Goal: Transaction & Acquisition: Book appointment/travel/reservation

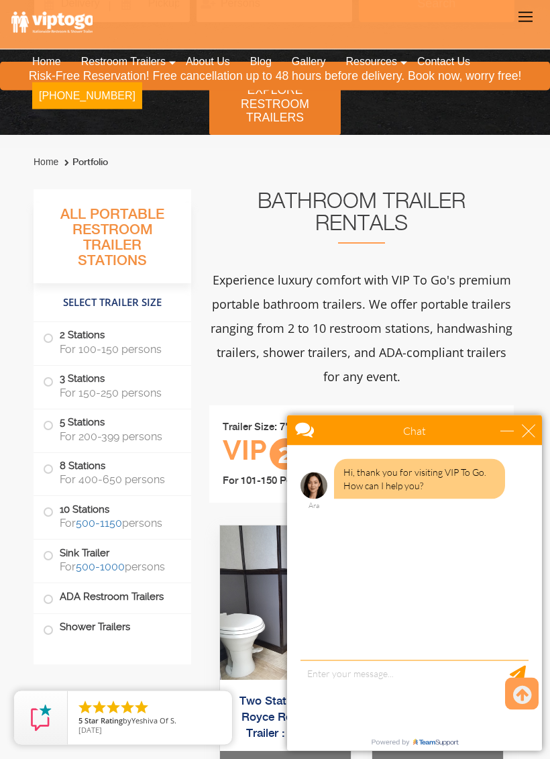
scroll to position [386, 0]
click at [505, 430] on div "minimize" at bounding box center [507, 430] width 13 height 13
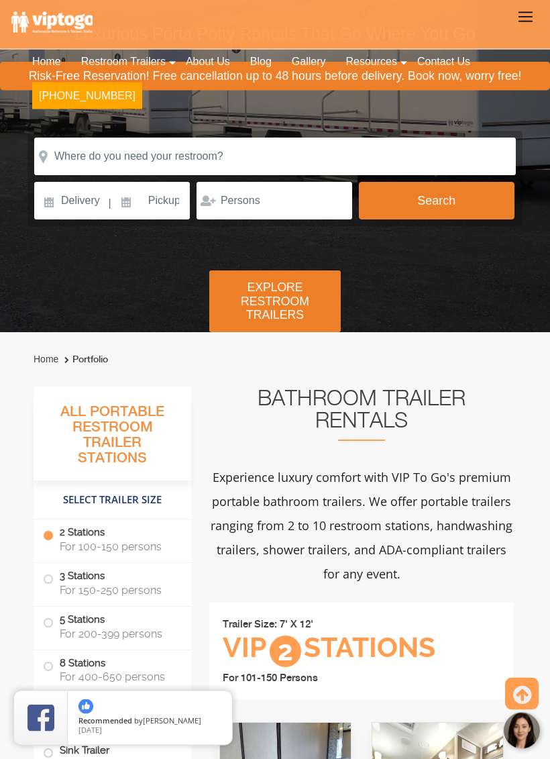
scroll to position [189, 0]
click at [72, 203] on input at bounding box center [70, 201] width 73 height 38
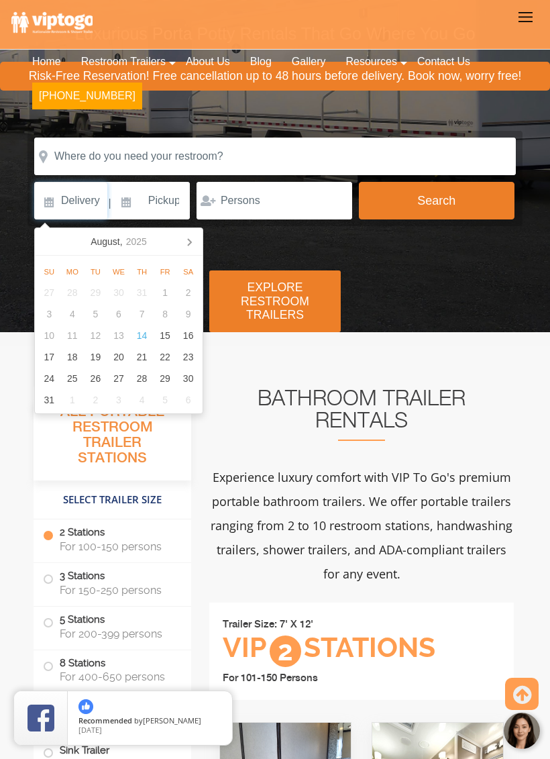
scroll to position [189, 0]
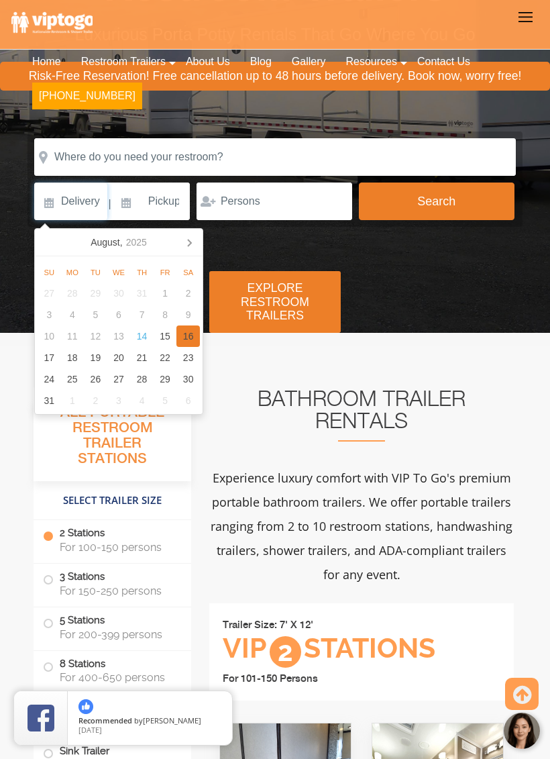
click at [195, 333] on div "16" at bounding box center [187, 335] width 23 height 21
type input "08/16/2025"
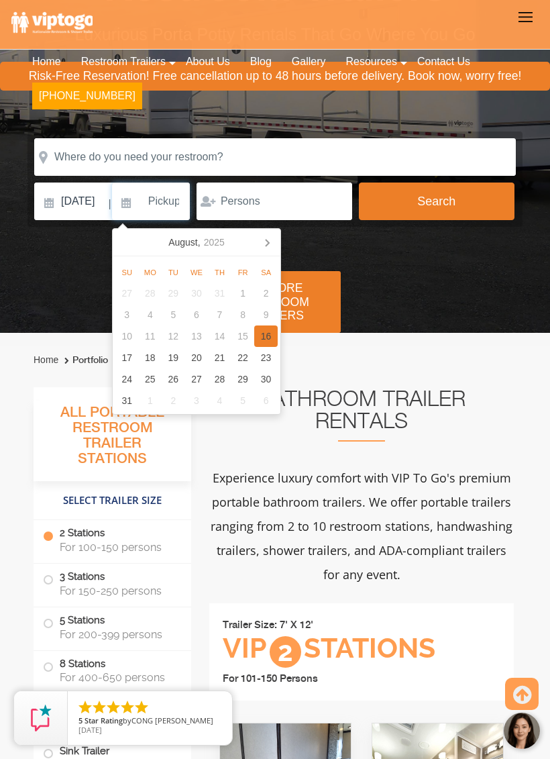
click at [266, 337] on div "16" at bounding box center [265, 335] width 23 height 21
type input "08/16/2025"
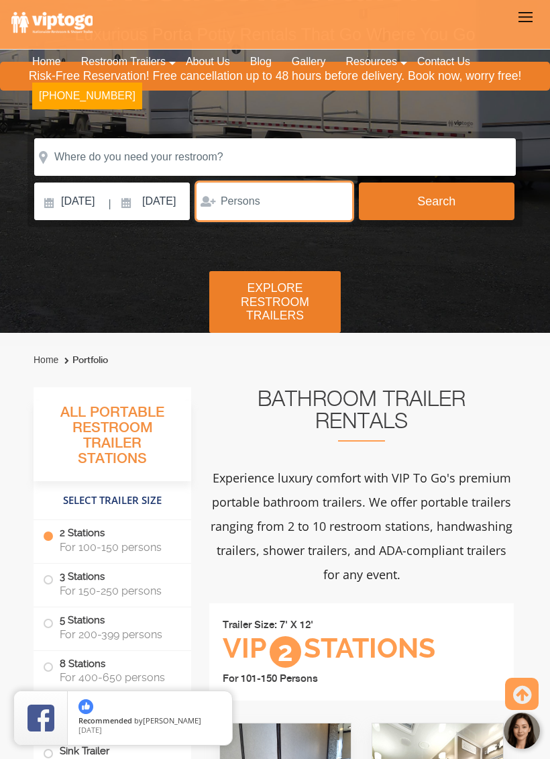
type input "5"
type input "300"
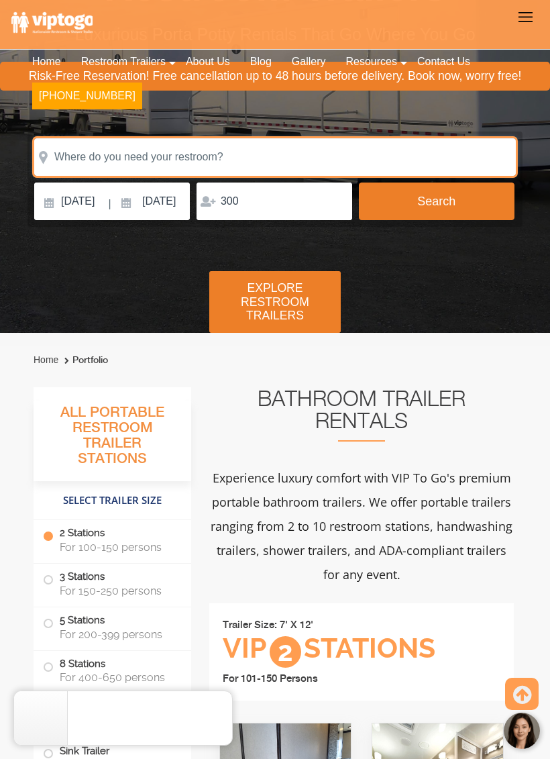
click at [233, 165] on input "text" at bounding box center [275, 157] width 482 height 38
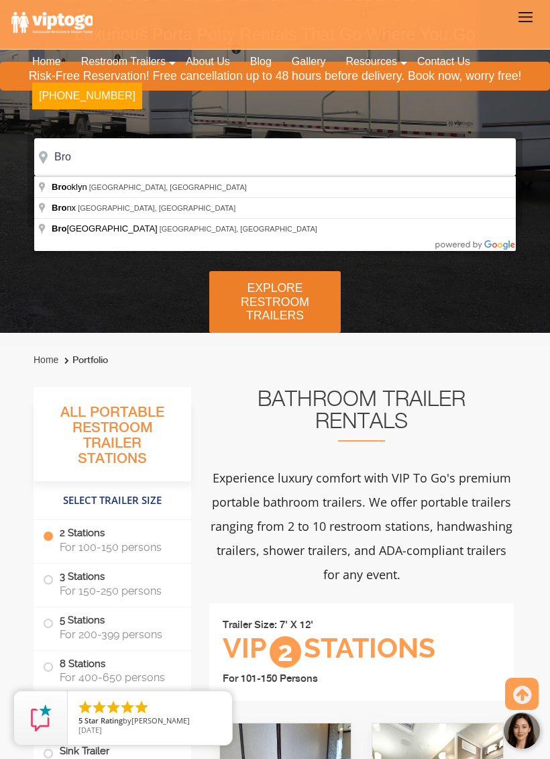
type input "Bronx, NY, USA"
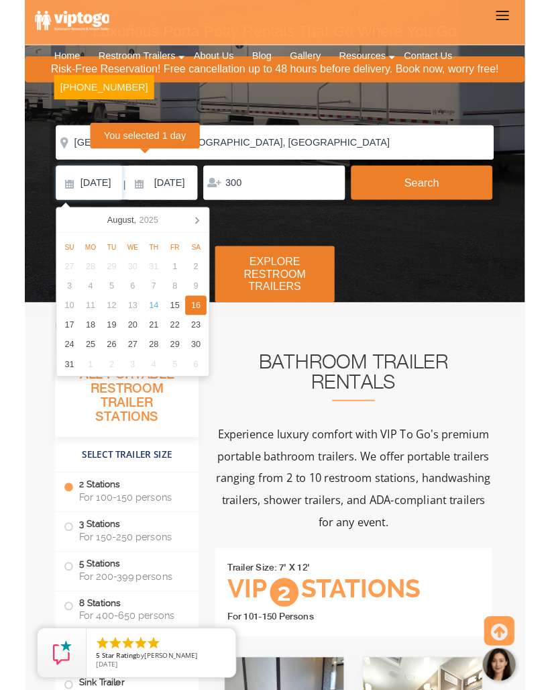
scroll to position [224, 0]
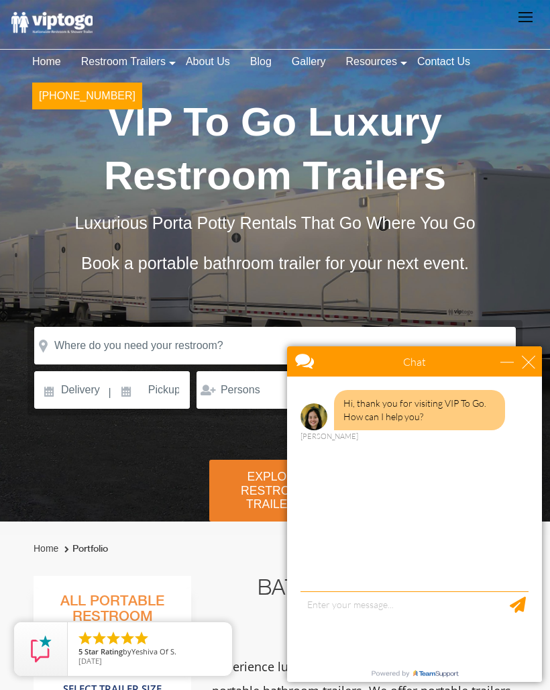
click at [501, 368] on div "Chat" at bounding box center [414, 361] width 255 height 30
click at [506, 361] on div "minimize" at bounding box center [507, 361] width 13 height 13
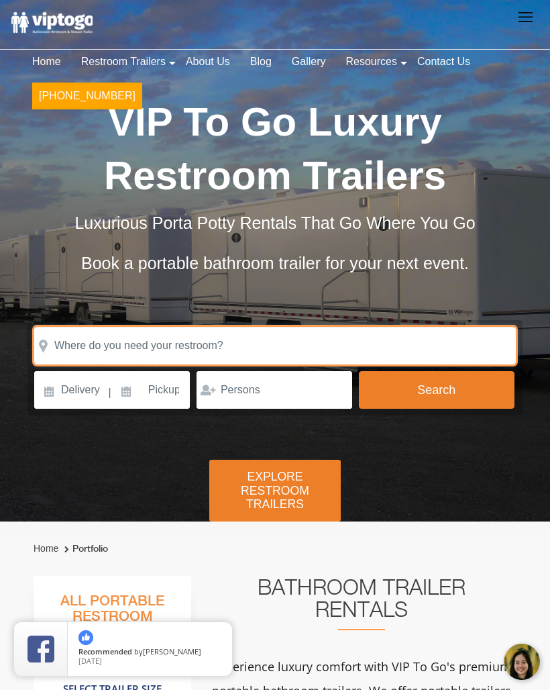
click at [315, 344] on input "text" at bounding box center [275, 346] width 482 height 38
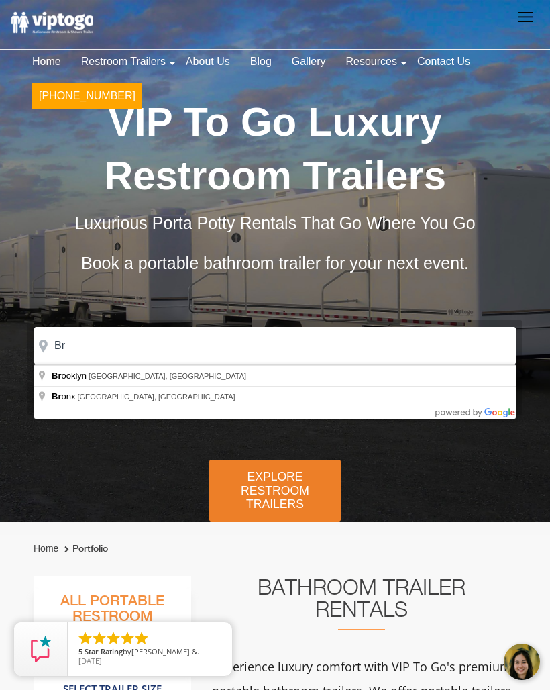
type input "Bronx, NY, USA"
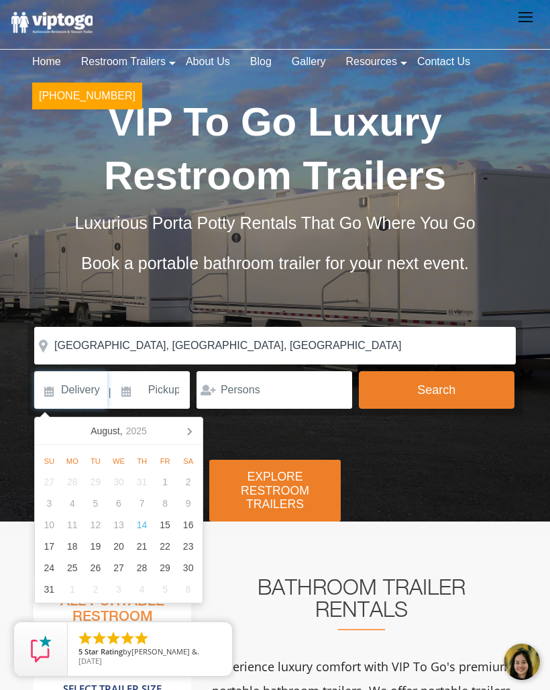
click at [71, 389] on input at bounding box center [70, 390] width 73 height 38
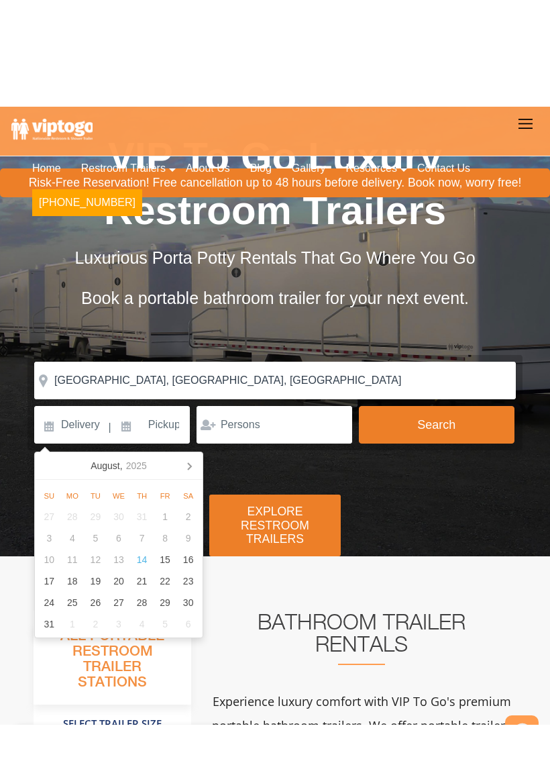
scroll to position [74, 0]
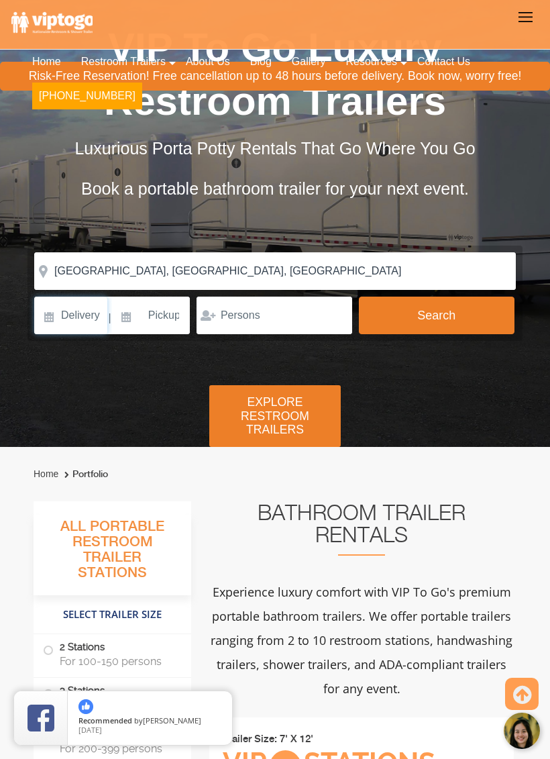
click at [83, 322] on input at bounding box center [70, 316] width 73 height 38
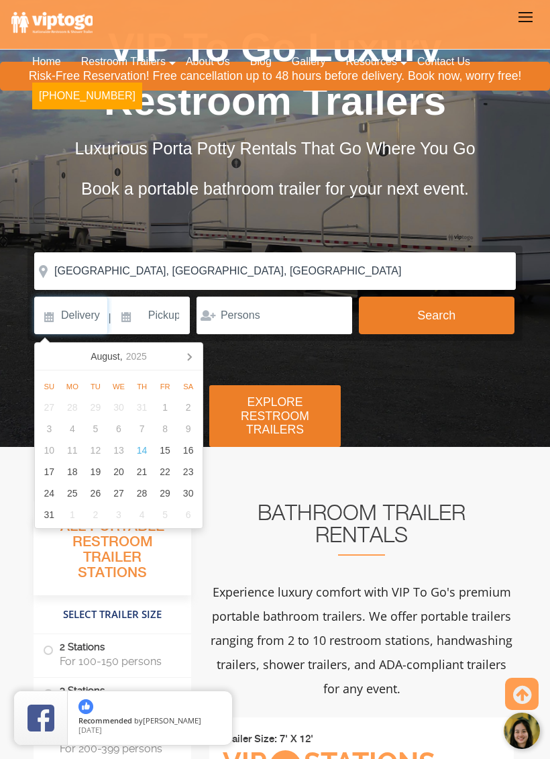
scroll to position [74, 0]
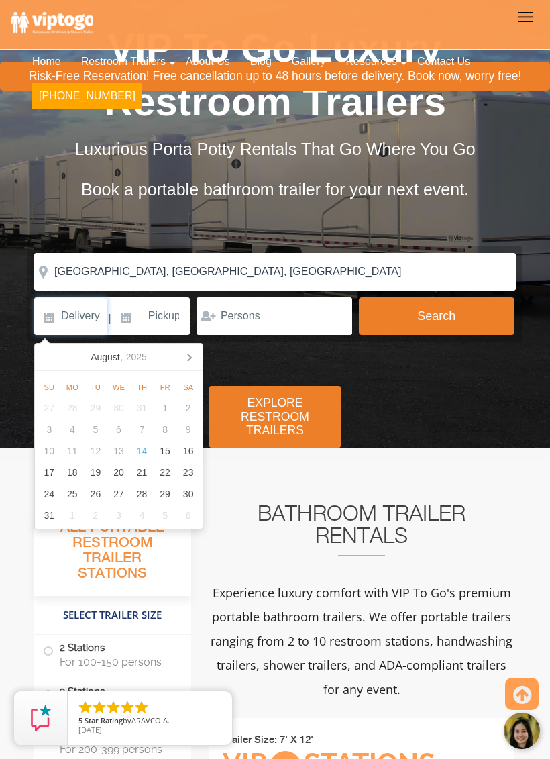
click at [191, 447] on div "16" at bounding box center [187, 450] width 23 height 21
type input "08/16/2025"
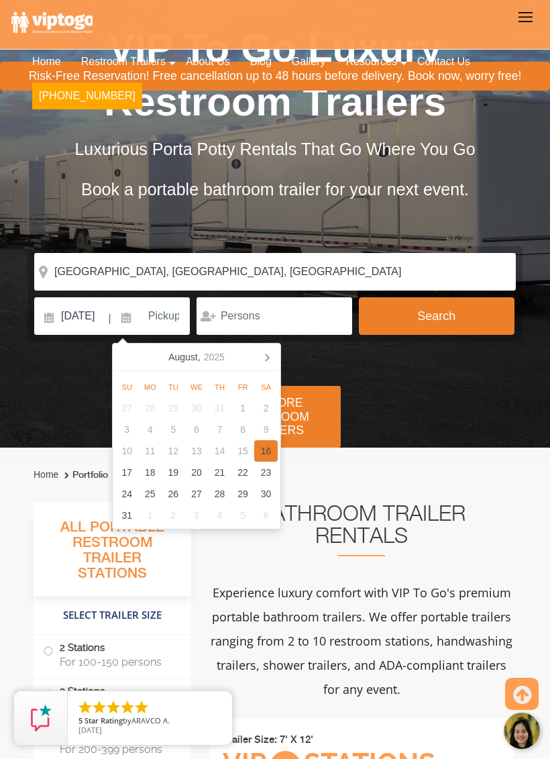
click at [270, 452] on div "16" at bounding box center [265, 450] width 23 height 21
type input "08/16/2025"
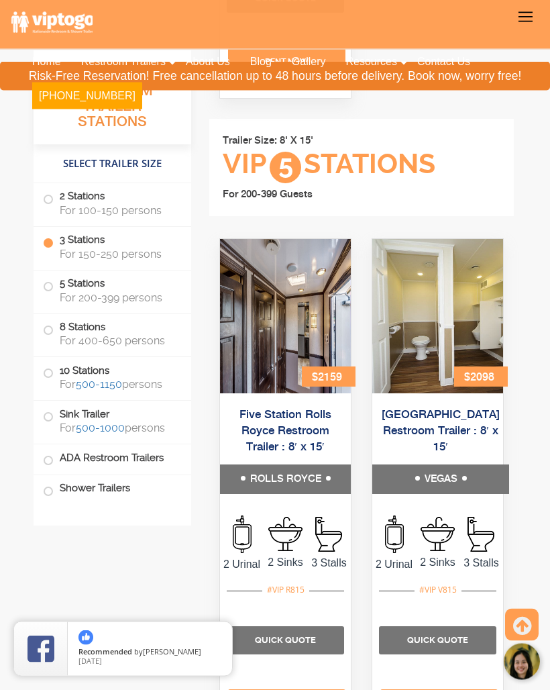
scroll to position [3486, 0]
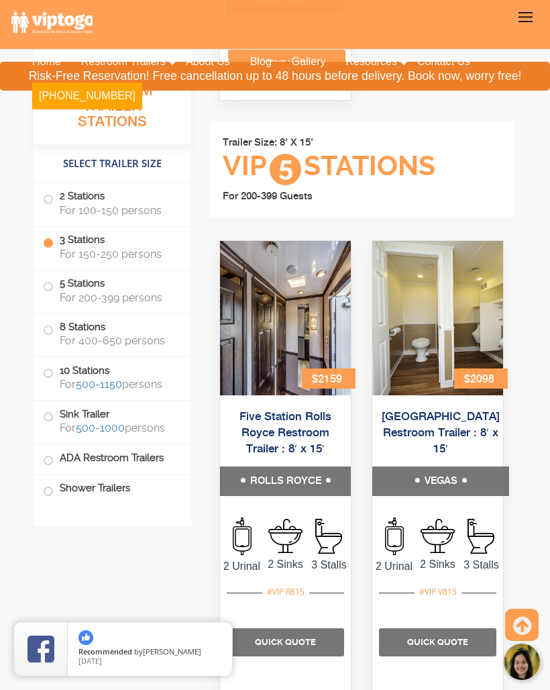
type input "300"
click at [71, 206] on span "For 100-150 persons" at bounding box center [117, 210] width 115 height 13
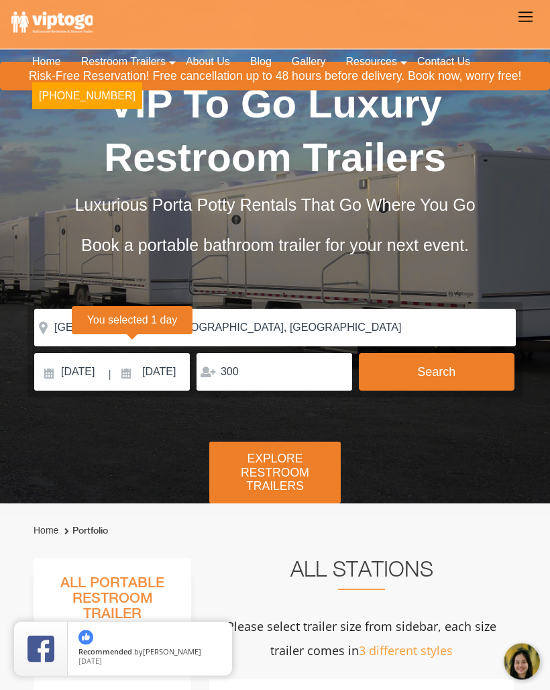
scroll to position [0, 0]
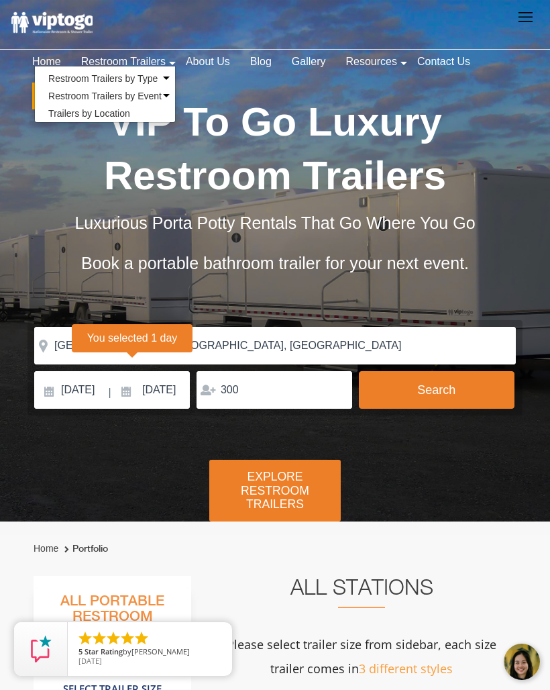
click at [115, 117] on link "Trailers by Location" at bounding box center [89, 113] width 109 height 17
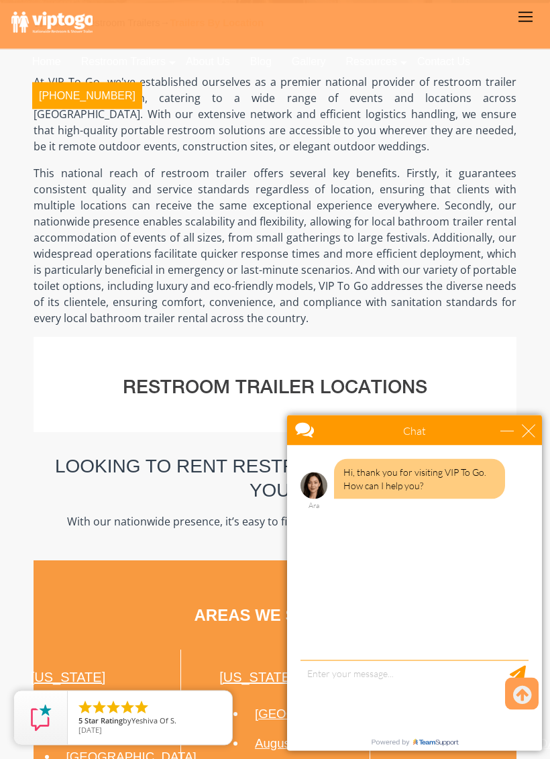
scroll to position [352, 0]
click at [509, 421] on div "Chat" at bounding box center [414, 430] width 255 height 30
click at [503, 432] on div "minimize" at bounding box center [507, 430] width 13 height 13
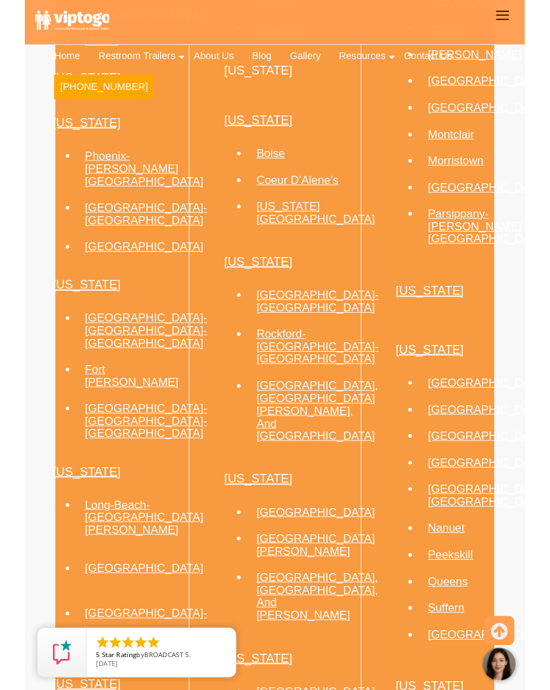
scroll to position [1094, 0]
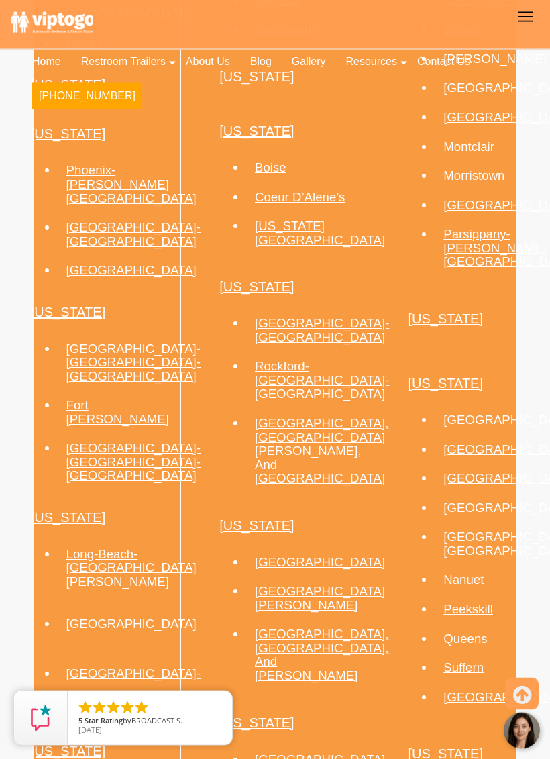
click at [462, 427] on link "Bronx" at bounding box center [508, 420] width 130 height 14
click at [464, 427] on link "Bronx" at bounding box center [508, 420] width 130 height 14
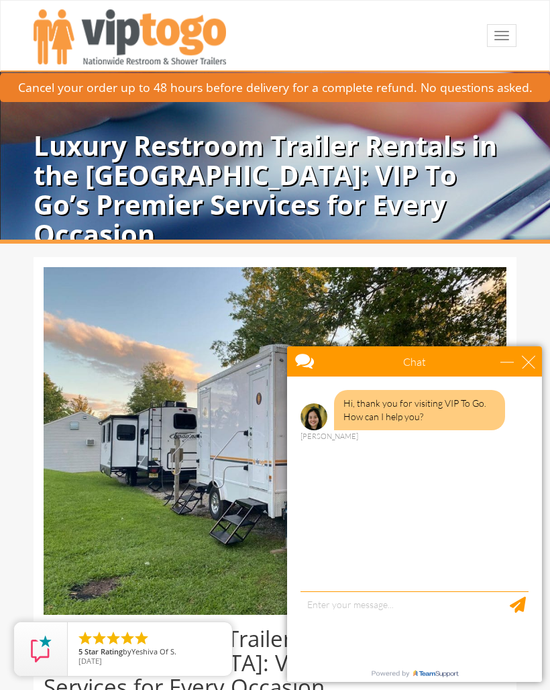
click at [507, 356] on div "minimize" at bounding box center [507, 361] width 13 height 13
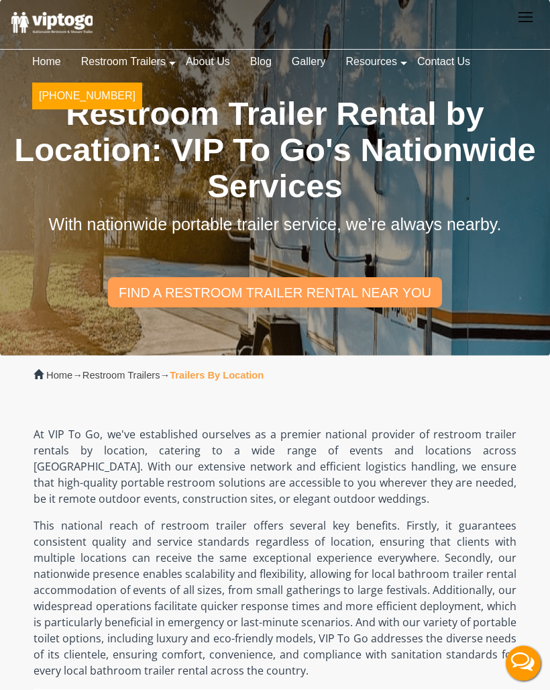
scroll to position [1095, 0]
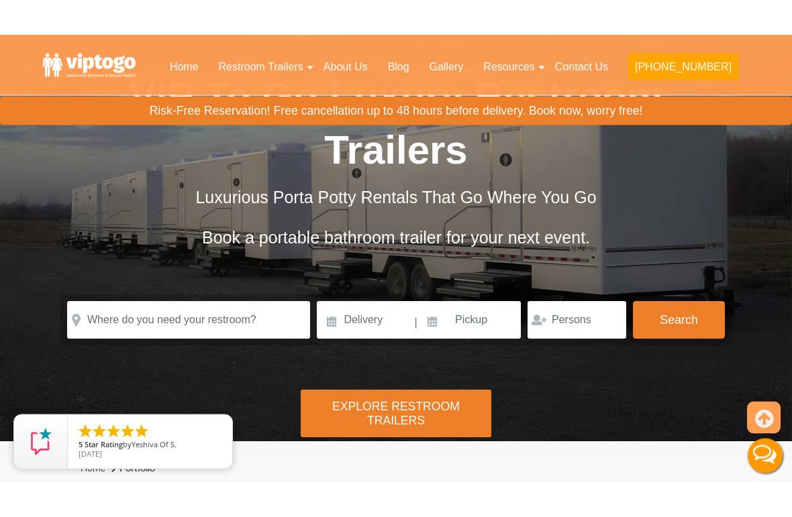
scroll to position [83, 0]
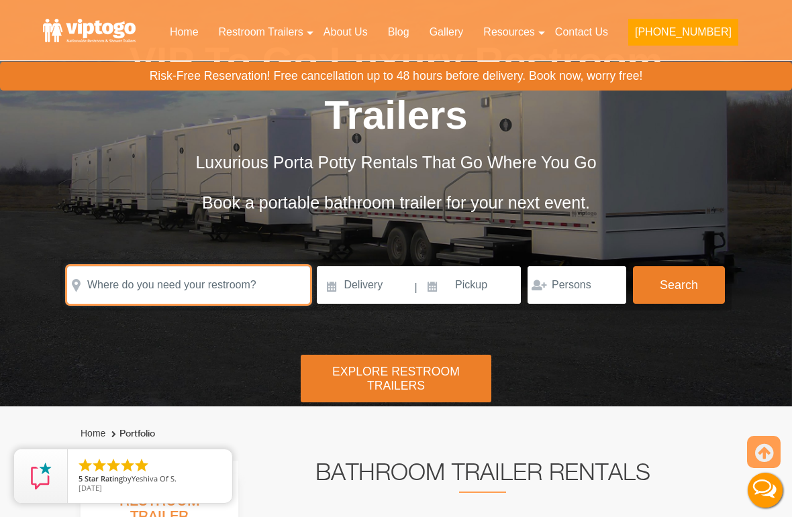
click at [224, 282] on input "text" at bounding box center [188, 285] width 243 height 38
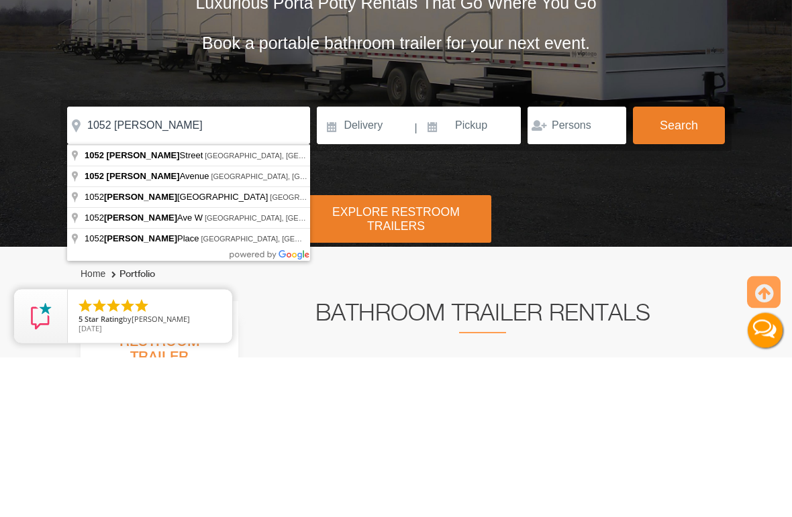
type input "1052 Gerard Avenue, The Bronx, NY, USA"
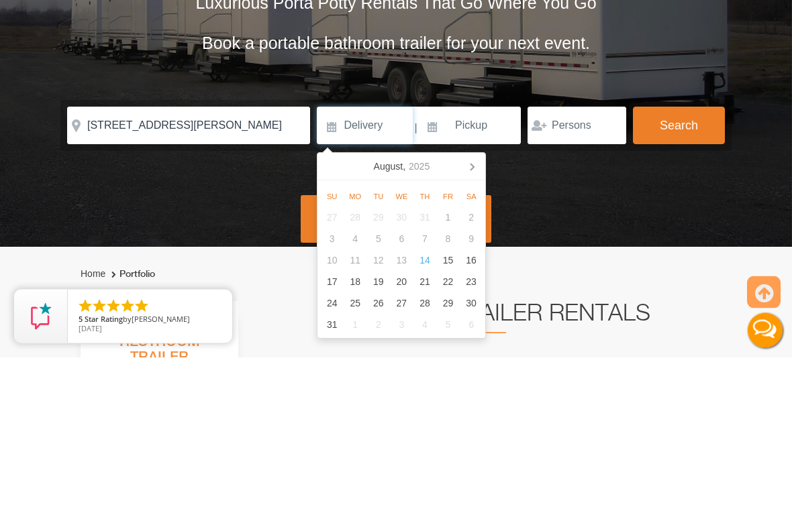
scroll to position [243, 0]
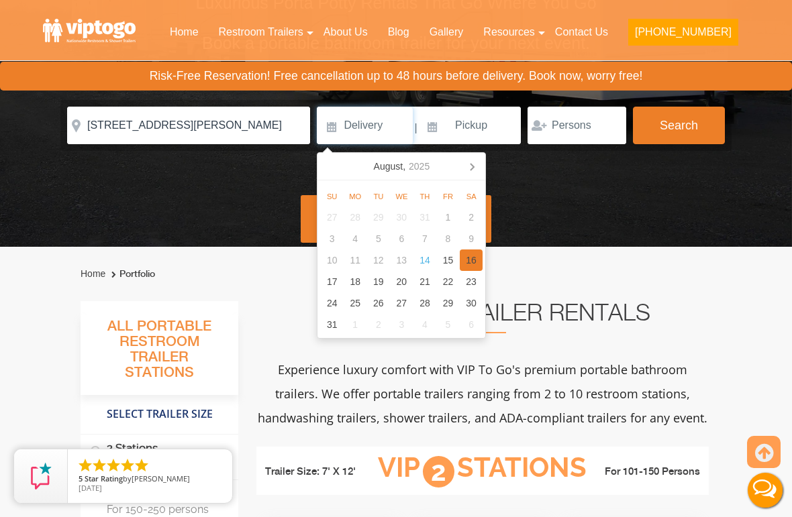
click at [474, 262] on div "16" at bounding box center [471, 260] width 23 height 21
type input "08/16/2025"
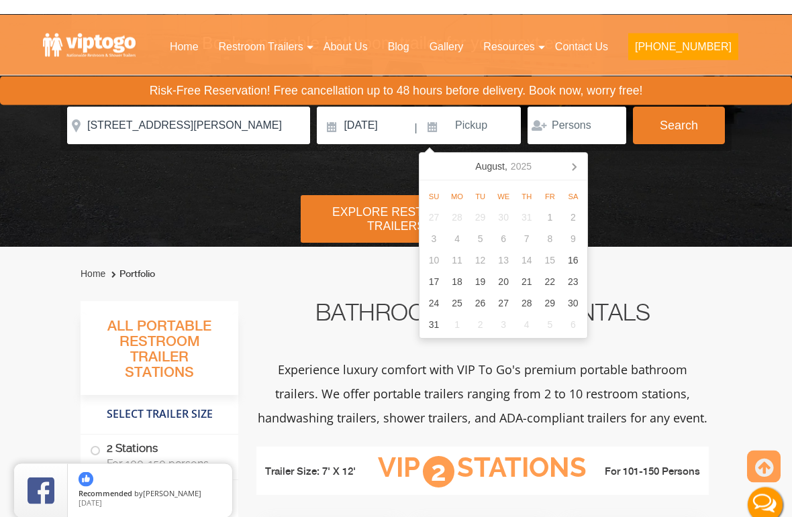
scroll to position [258, 0]
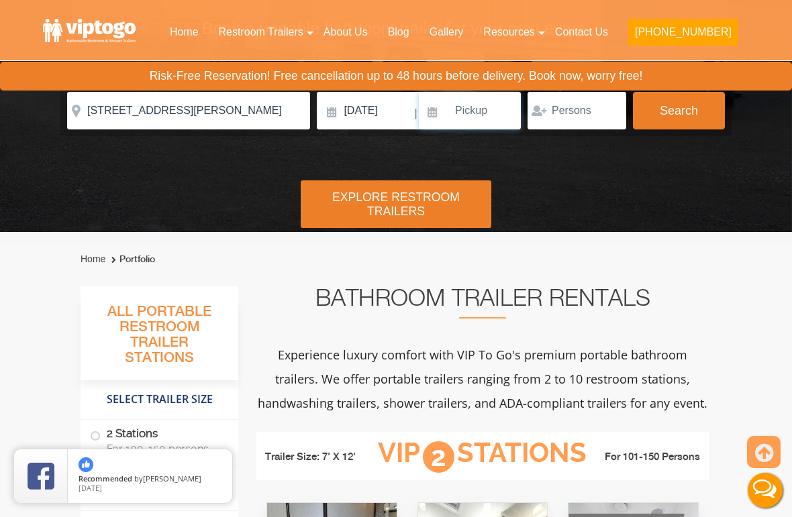
click at [479, 116] on input at bounding box center [470, 111] width 102 height 38
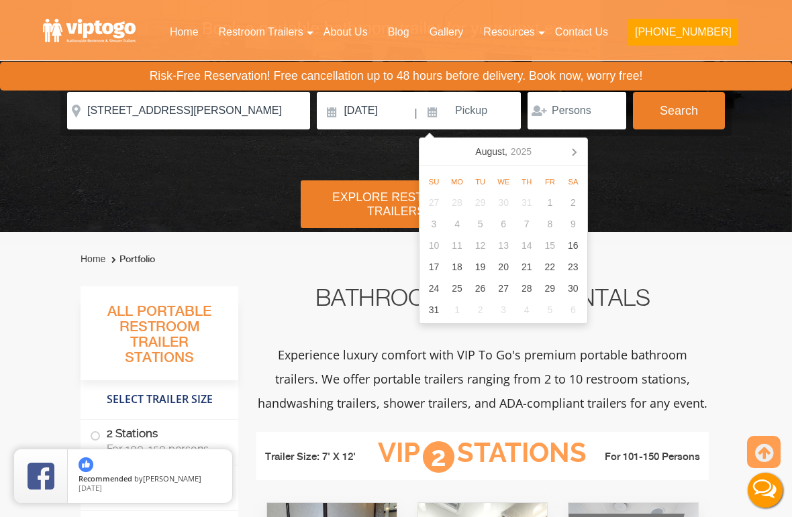
click at [579, 240] on div "16" at bounding box center [573, 245] width 23 height 21
type input "08/16/2025"
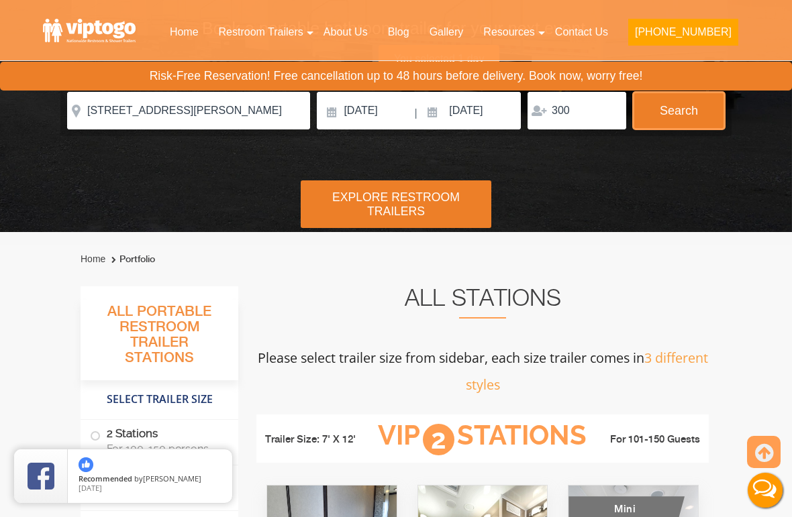
click at [688, 118] on button "Search" at bounding box center [679, 111] width 92 height 38
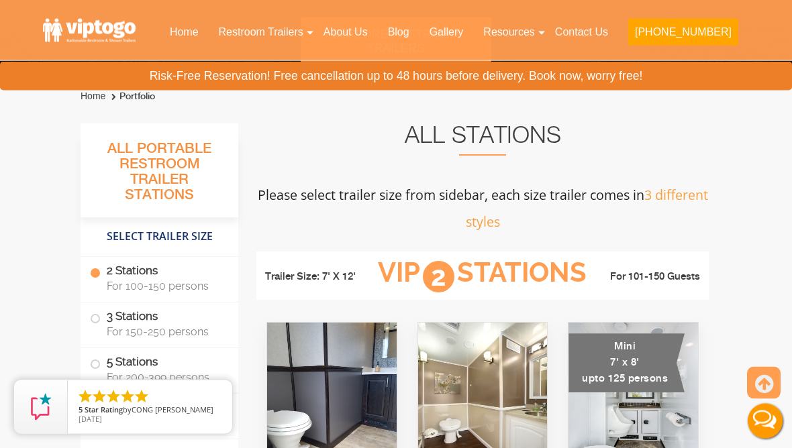
scroll to position [421, 0]
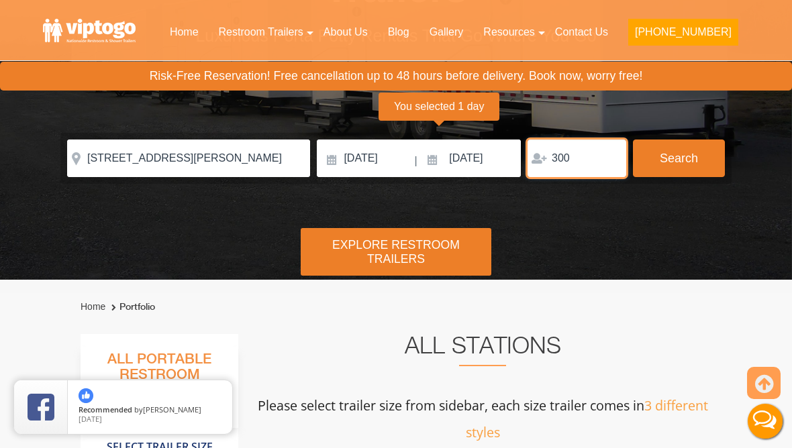
click at [589, 159] on input "300" at bounding box center [576, 159] width 99 height 38
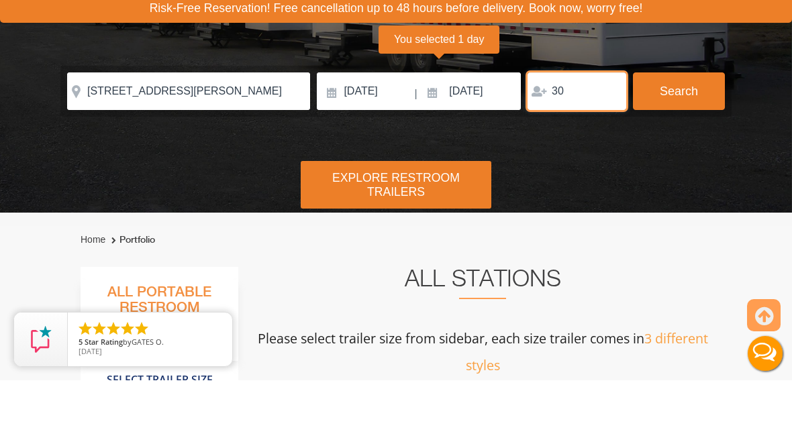
type input "3"
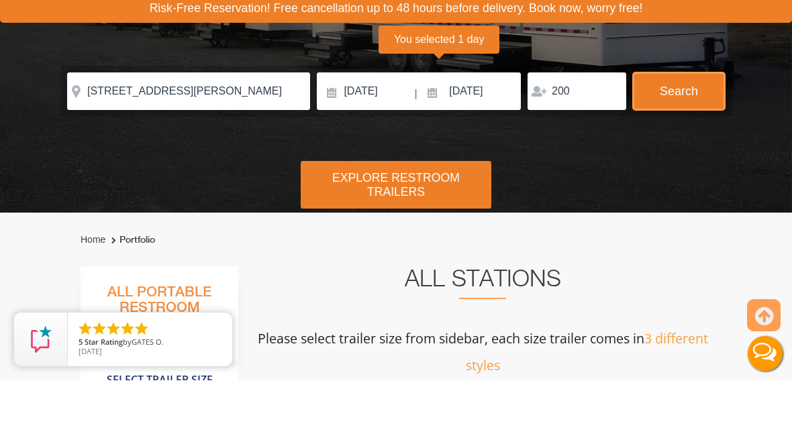
click at [690, 140] on button "Search" at bounding box center [679, 159] width 92 height 38
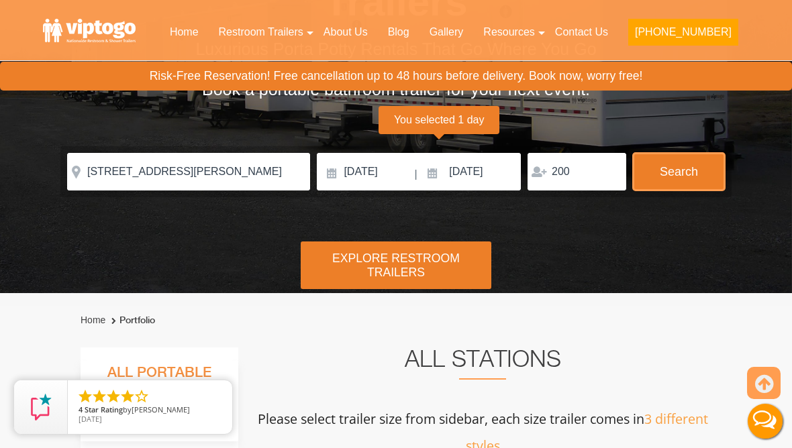
scroll to position [195, 0]
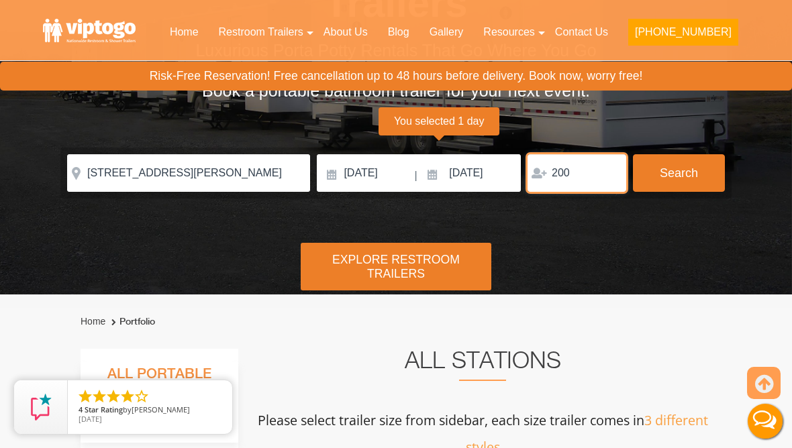
click at [574, 180] on input "200" at bounding box center [576, 173] width 99 height 38
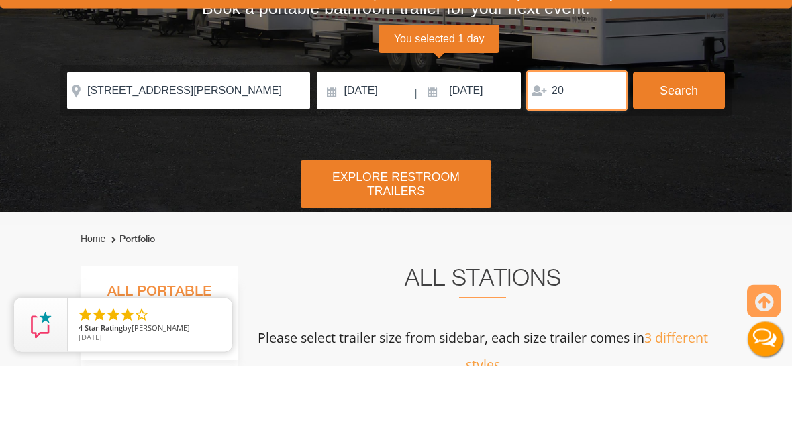
type input "2"
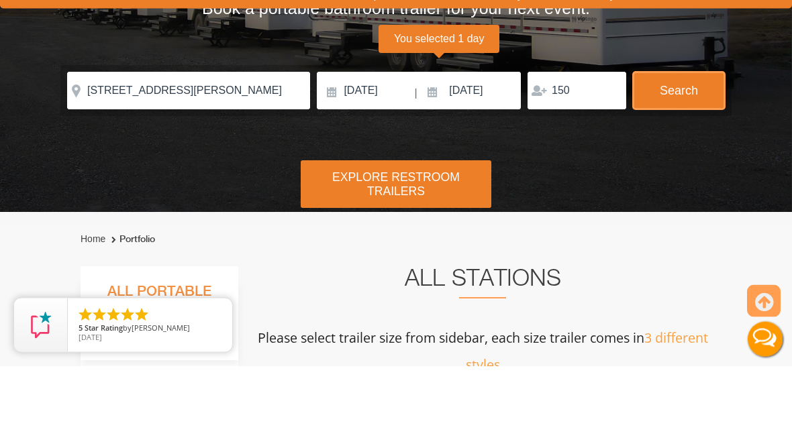
click at [680, 154] on button "Search" at bounding box center [679, 173] width 92 height 38
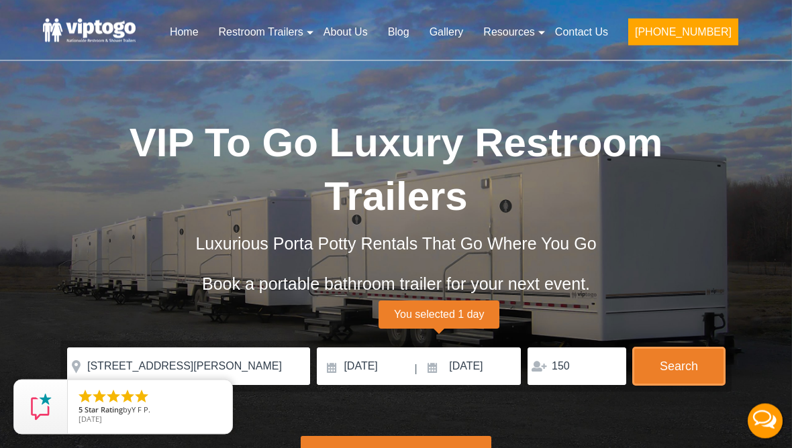
scroll to position [0, 0]
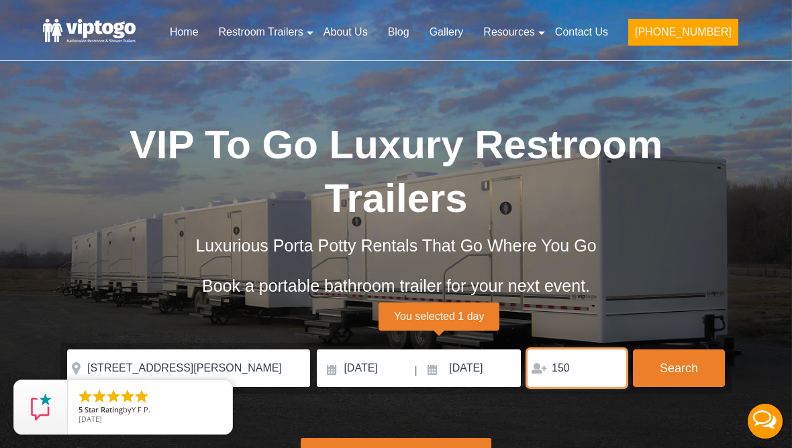
click at [575, 364] on input "150" at bounding box center [576, 369] width 99 height 38
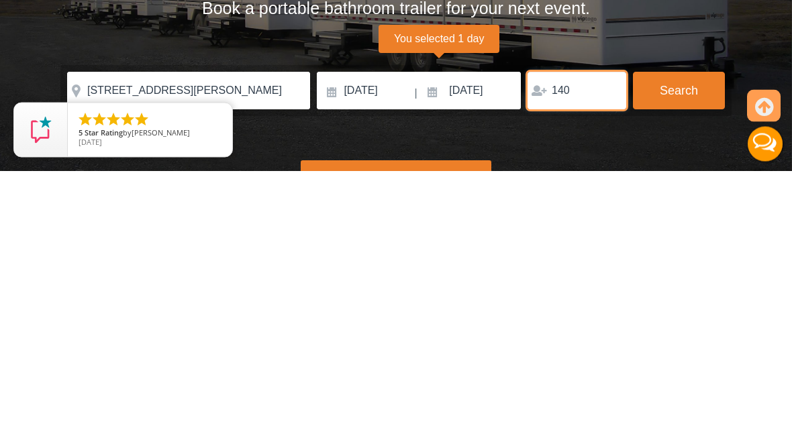
type input "140"
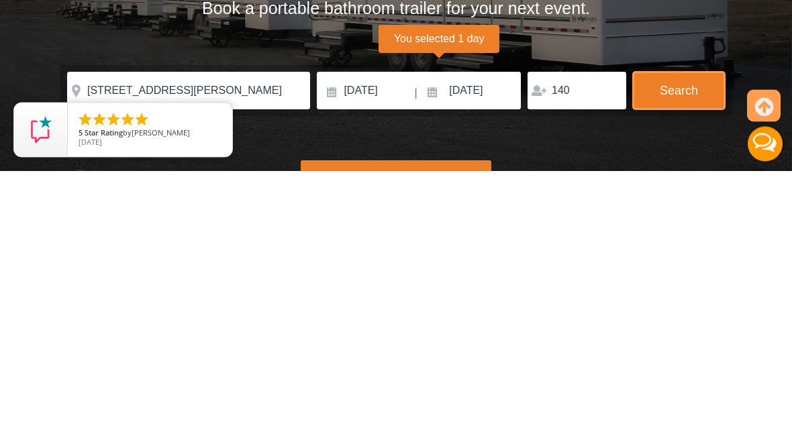
click at [685, 350] on button "Search" at bounding box center [679, 369] width 92 height 38
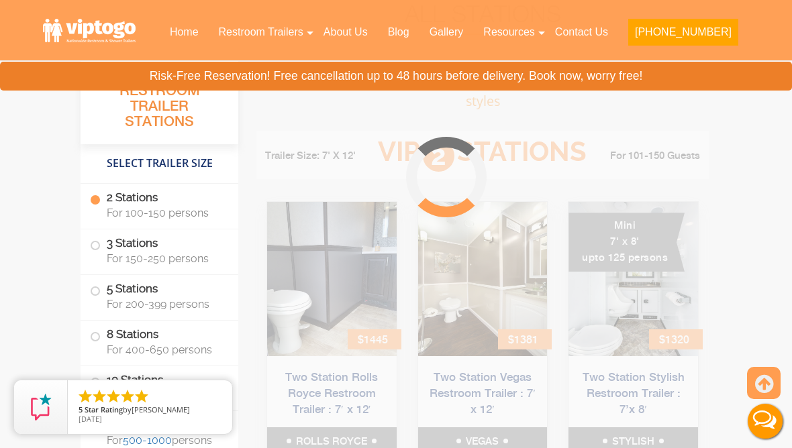
scroll to position [544, 0]
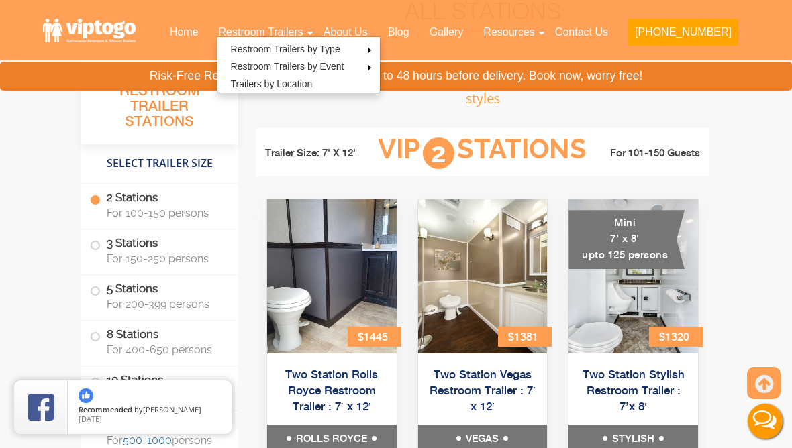
click at [209, 42] on link "Home" at bounding box center [184, 32] width 49 height 30
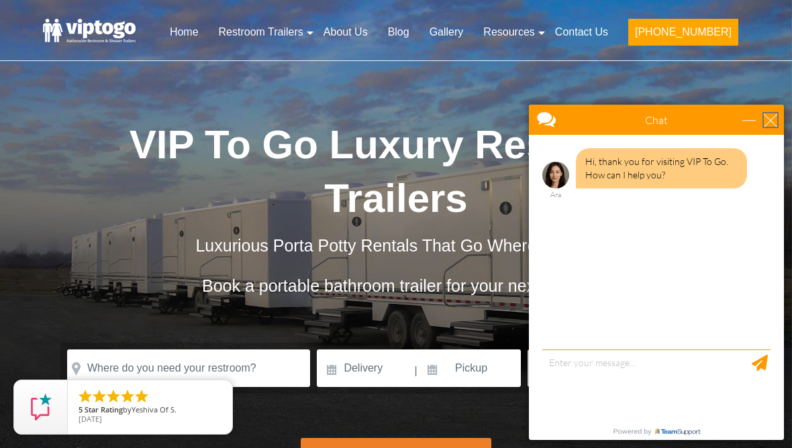
click at [765, 117] on div "close" at bounding box center [770, 119] width 13 height 13
